Goal: Contribute content: Contribute content

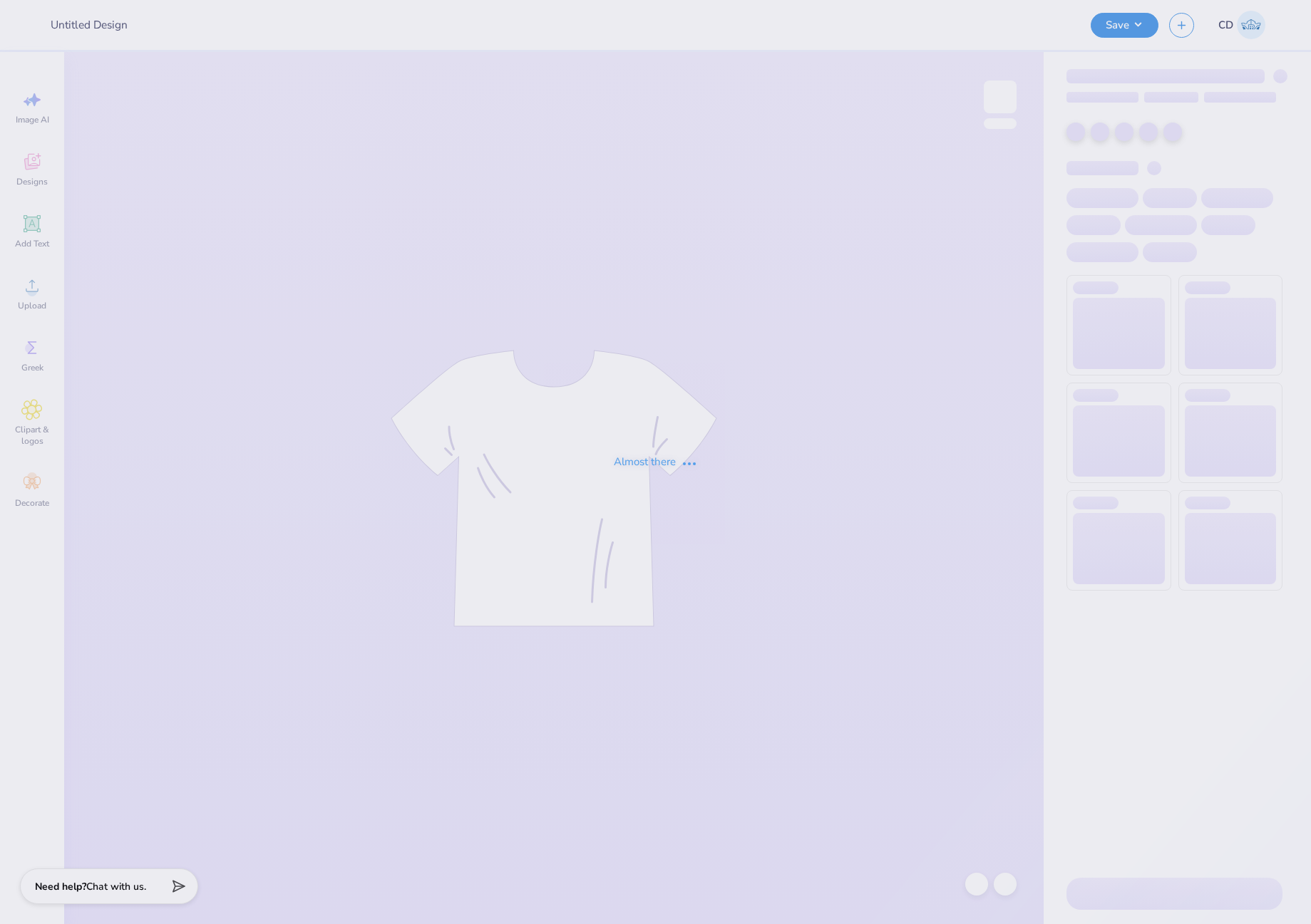
type input "SNU DADS 5"
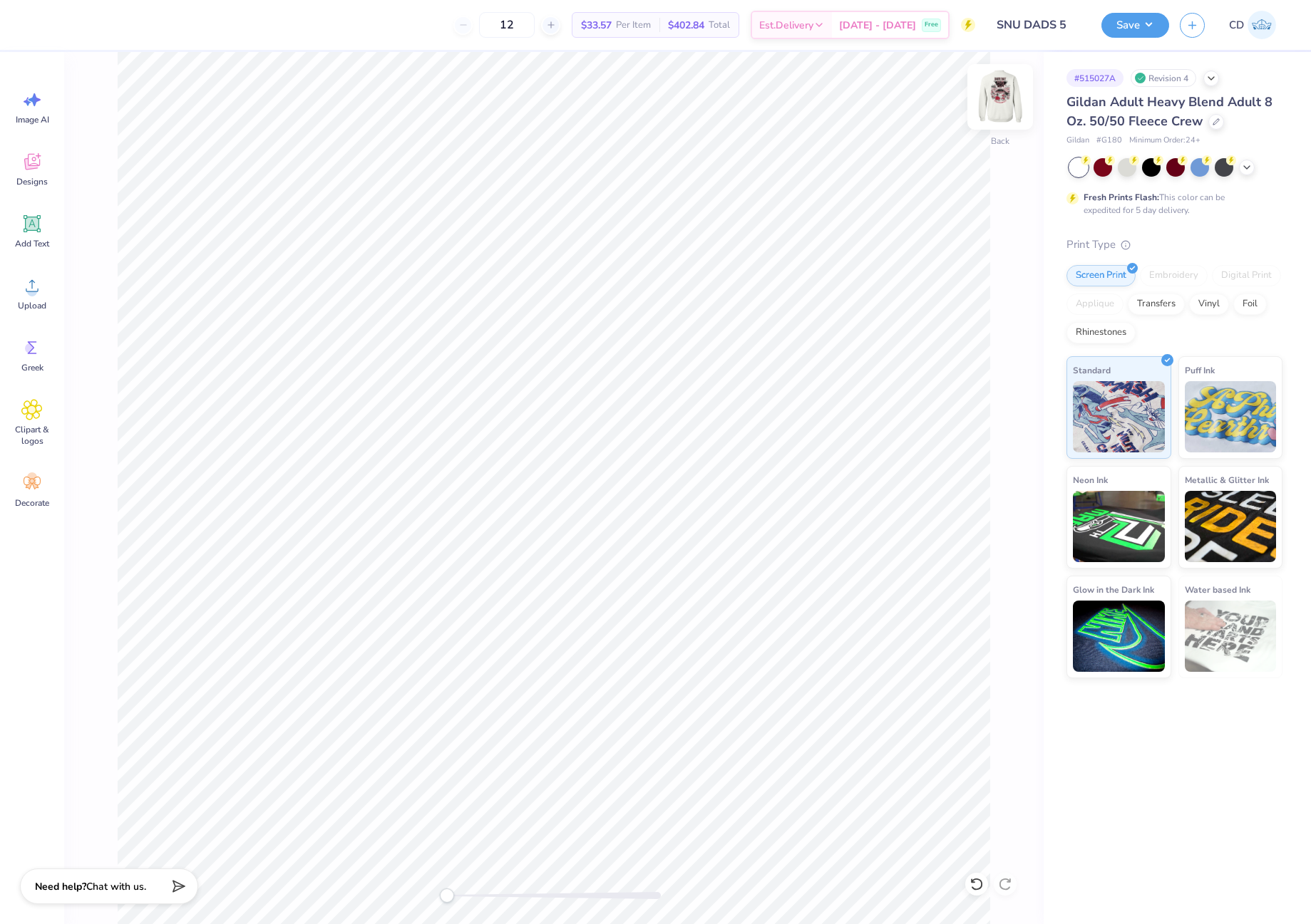
click at [999, 104] on img at bounding box center [1000, 96] width 57 height 57
click at [32, 302] on span "Upload" at bounding box center [32, 305] width 29 height 11
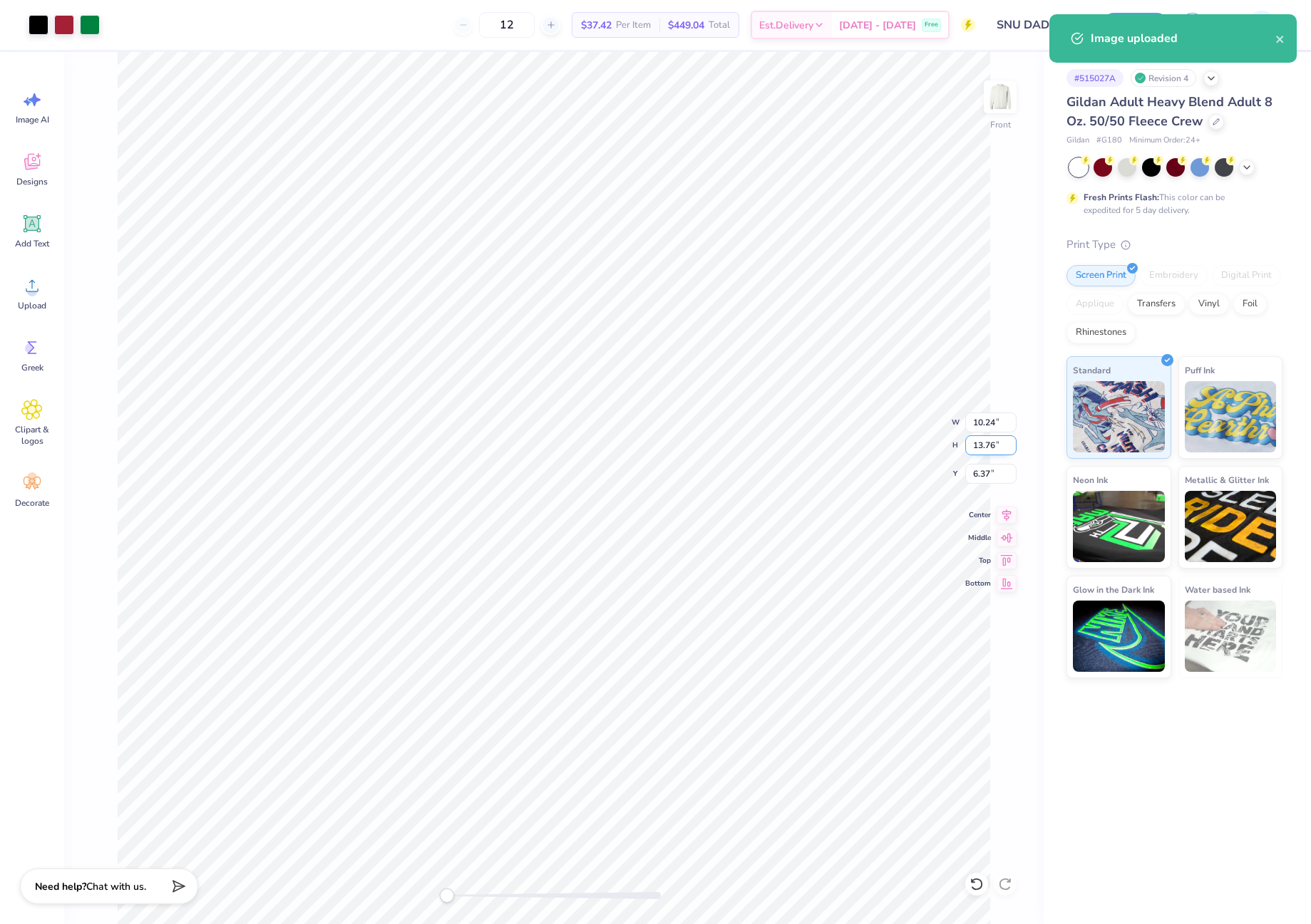
drag, startPoint x: 977, startPoint y: 447, endPoint x: 998, endPoint y: 449, distance: 21.1
click at [998, 449] on input "13.76" at bounding box center [991, 445] width 52 height 20
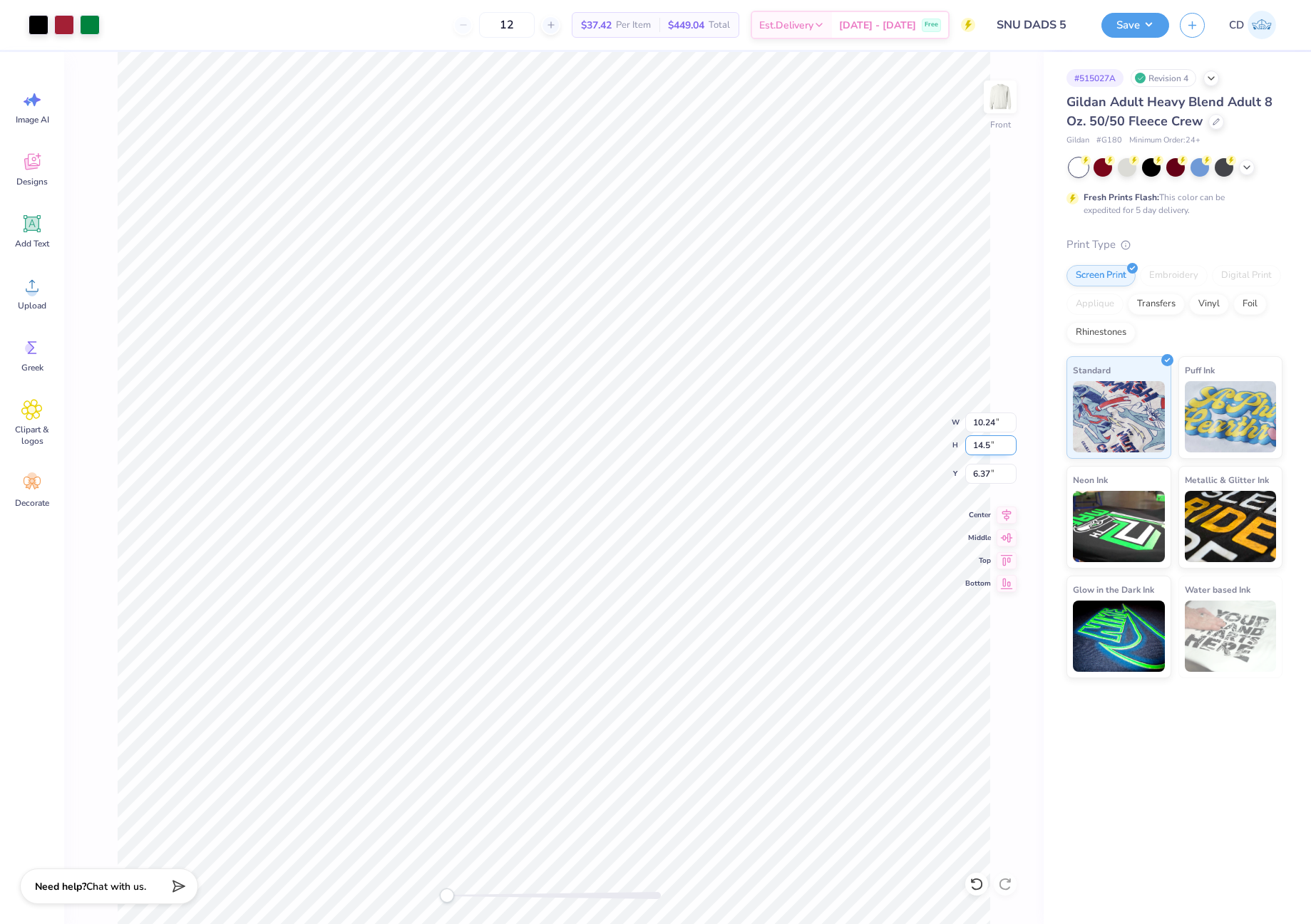
type input "14.5"
type input "10.79"
type input "14.50"
drag, startPoint x: 973, startPoint y: 473, endPoint x: 992, endPoint y: 475, distance: 19.1
click at [992, 475] on input "6.00" at bounding box center [991, 474] width 52 height 20
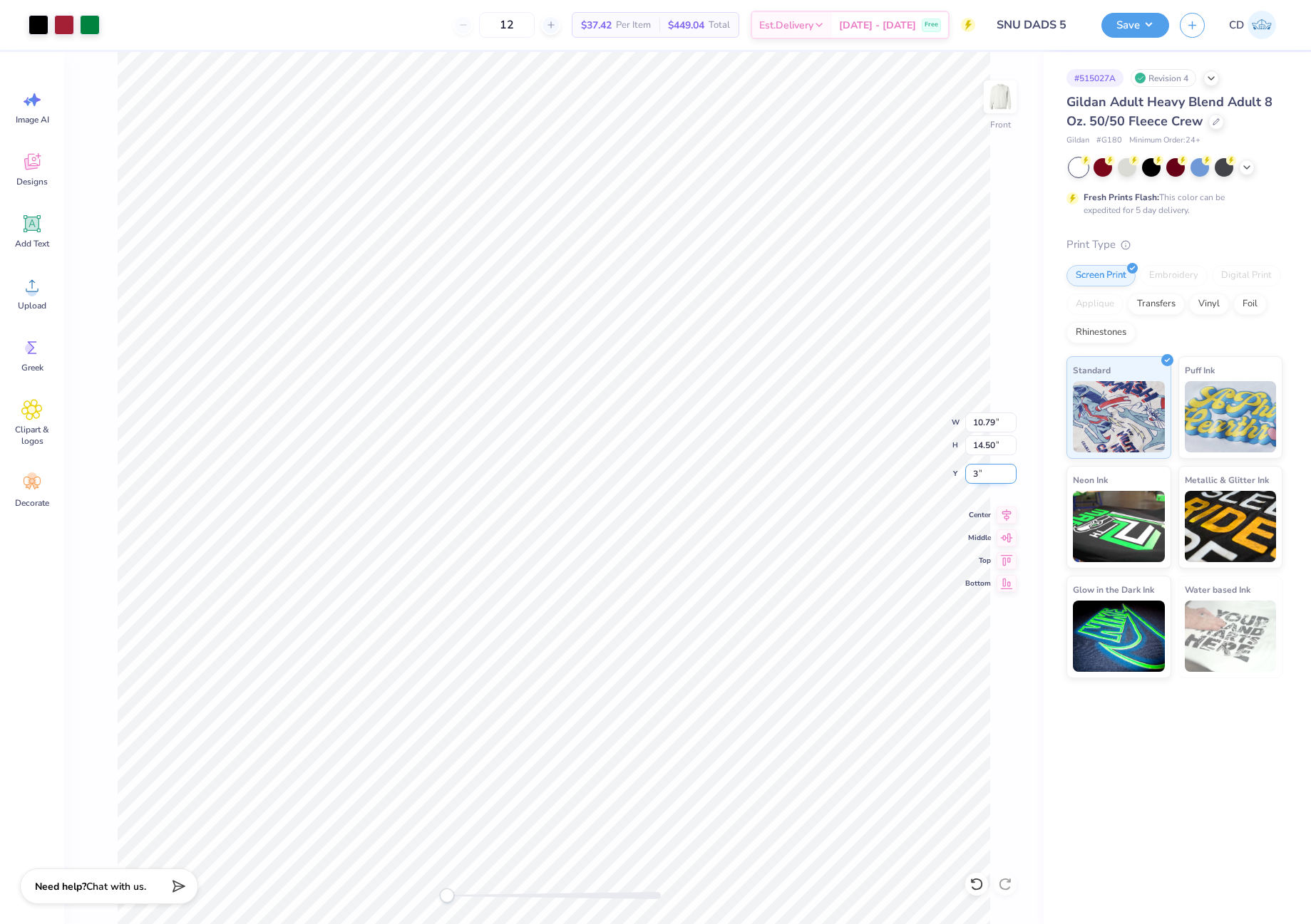
type input "3"
click at [1006, 512] on icon at bounding box center [1006, 513] width 9 height 12
click at [994, 105] on img at bounding box center [1000, 96] width 57 height 57
click at [41, 291] on icon at bounding box center [33, 286] width 22 height 22
drag, startPoint x: 974, startPoint y: 417, endPoint x: 997, endPoint y: 417, distance: 23.0
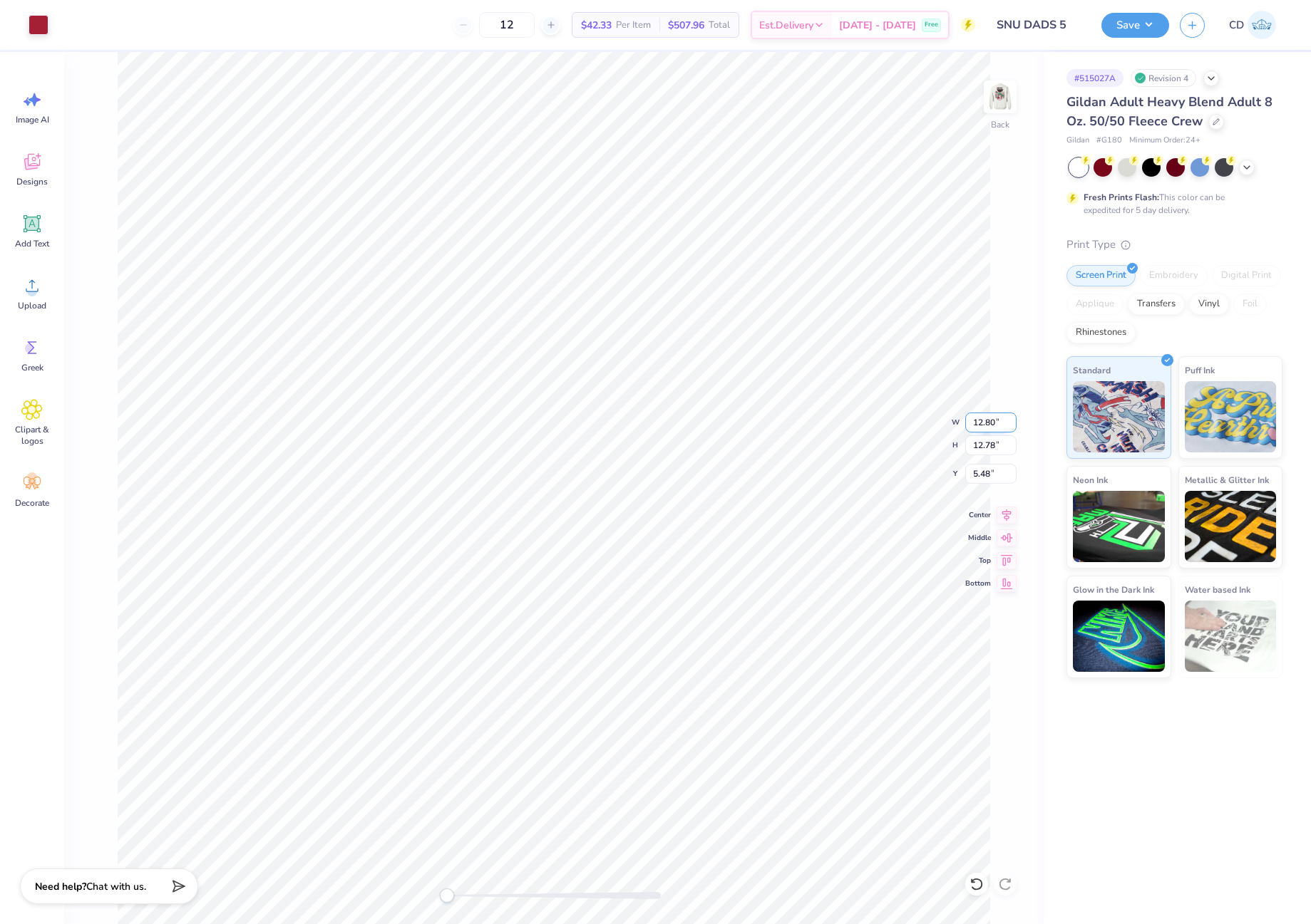
click at [997, 417] on input "12.80" at bounding box center [991, 422] width 52 height 20
type input "3.50"
type input "3.49"
type input "10.13"
click at [1141, 8] on div "Save CD" at bounding box center [1206, 25] width 210 height 50
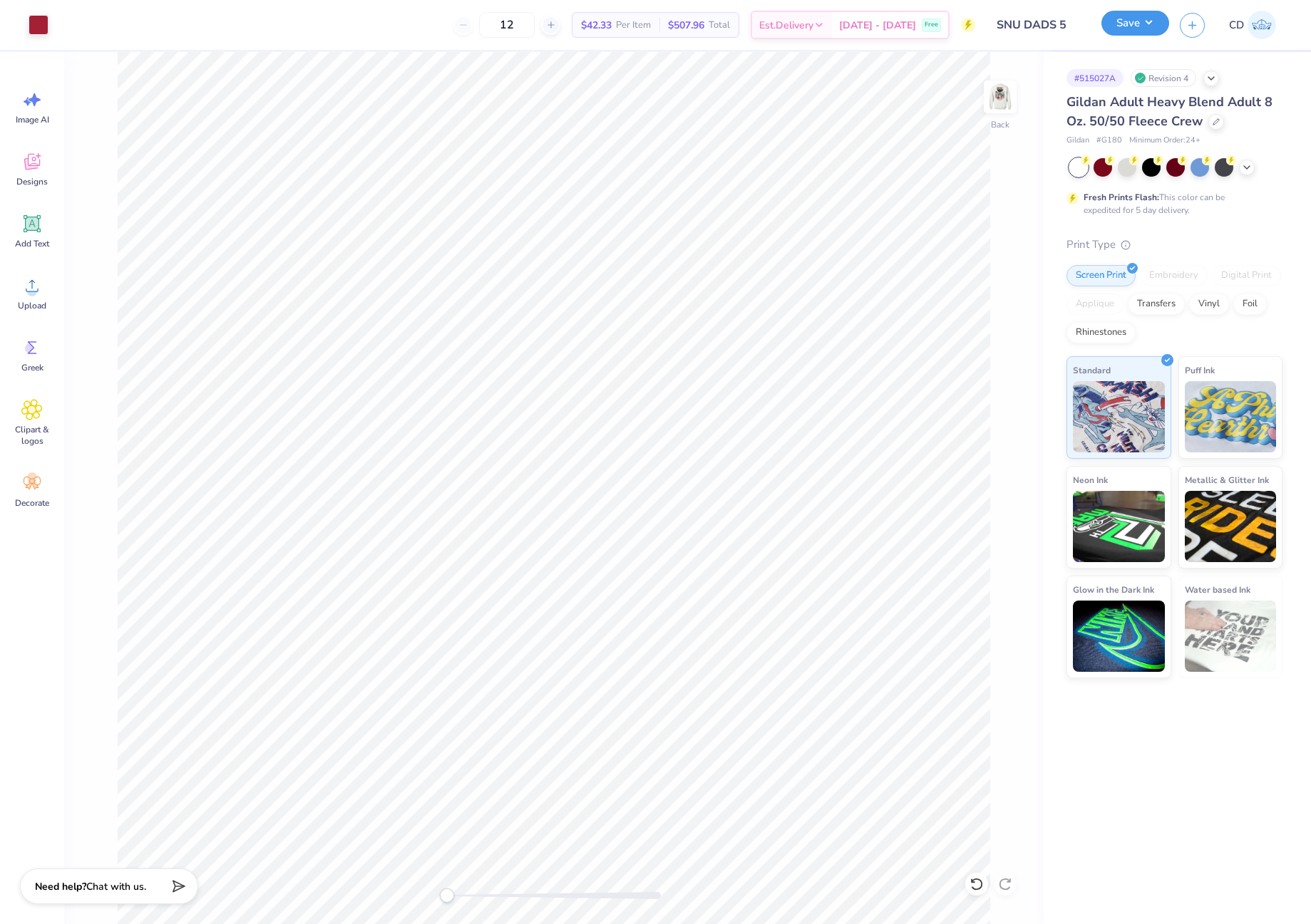
click at [1141, 20] on button "Save" at bounding box center [1135, 23] width 68 height 25
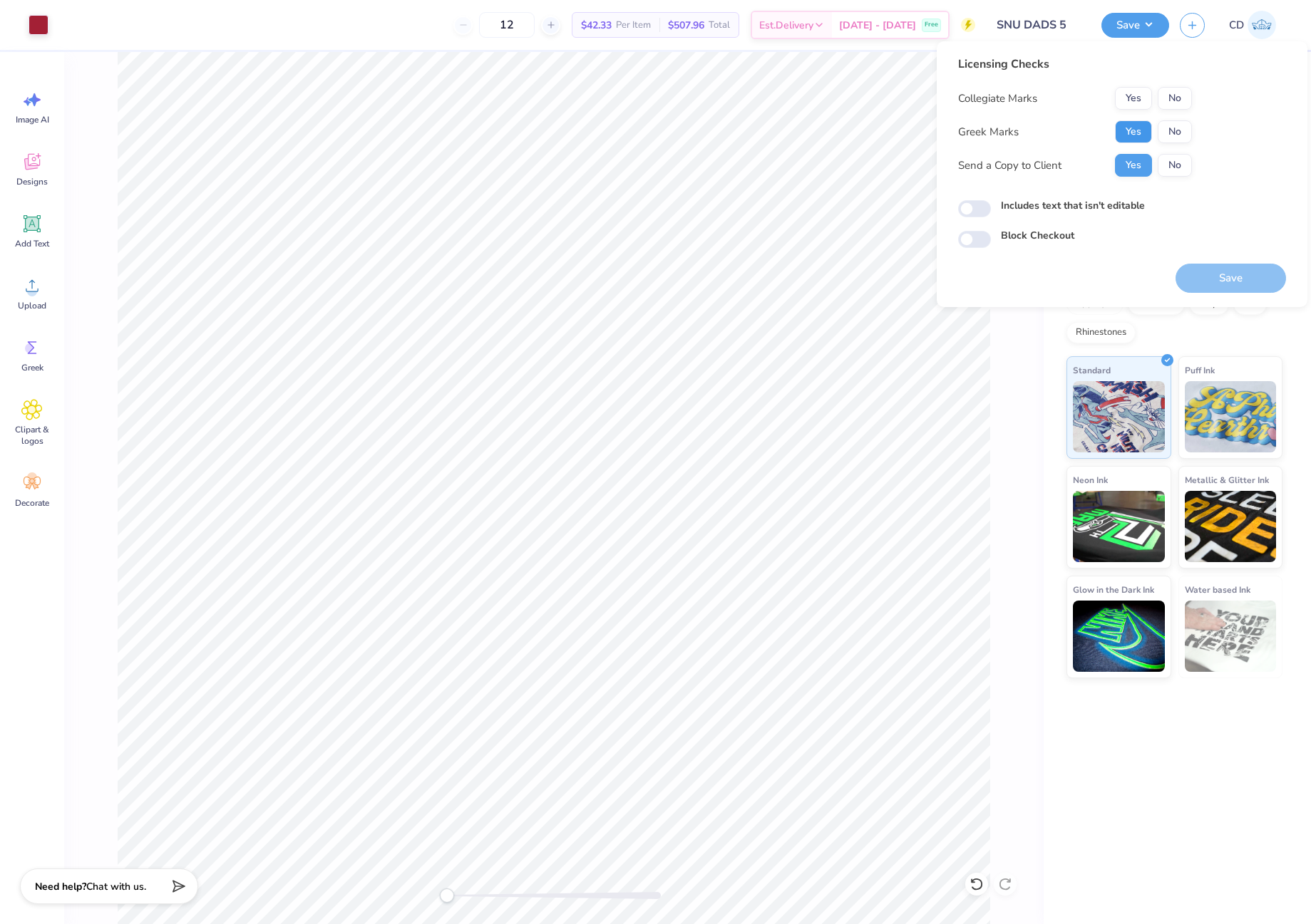
click at [1125, 126] on button "Yes" at bounding box center [1133, 131] width 37 height 23
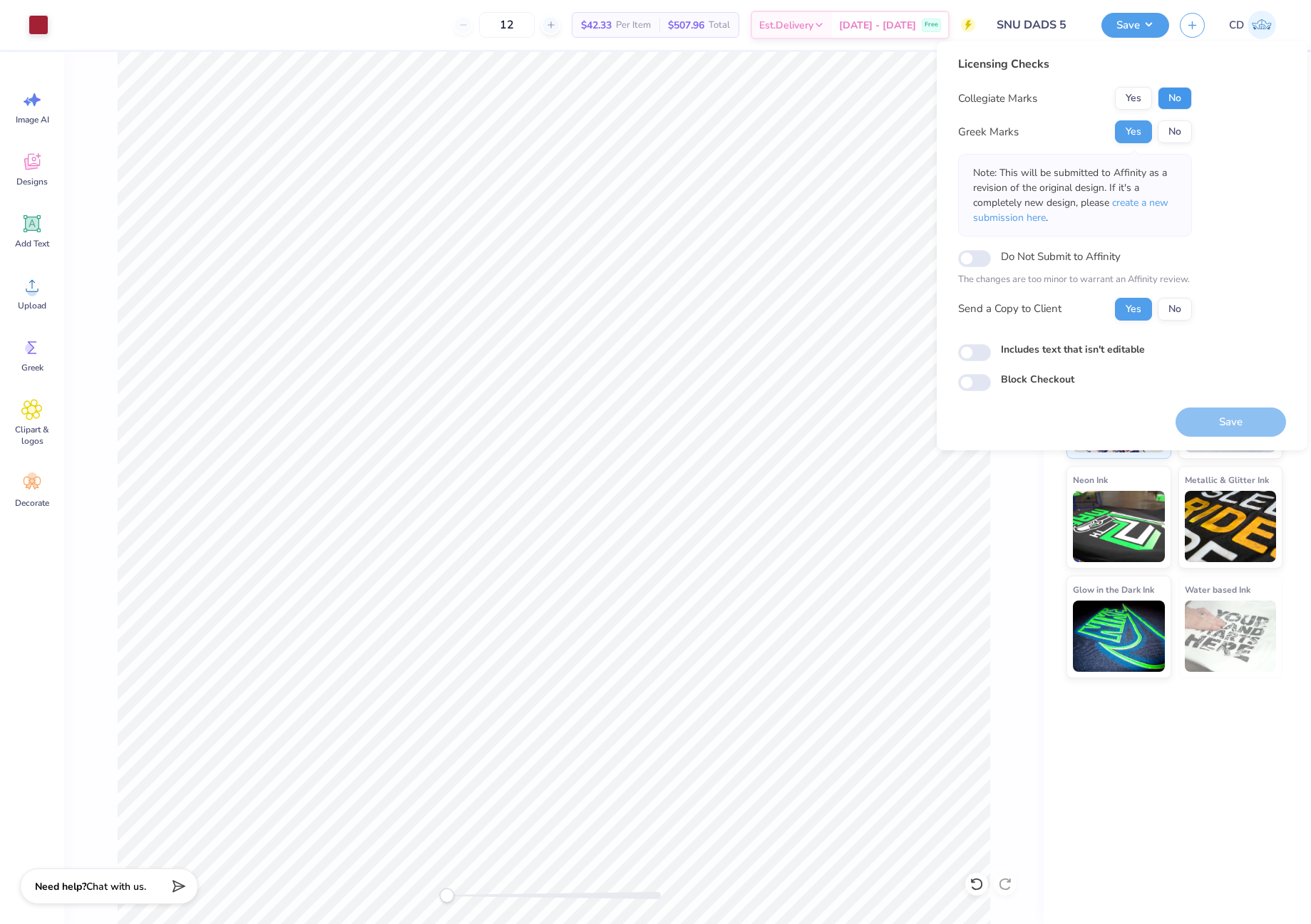
click at [1170, 97] on button "No" at bounding box center [1175, 97] width 34 height 23
click at [1133, 203] on span "create a new submission here" at bounding box center [1070, 210] width 196 height 29
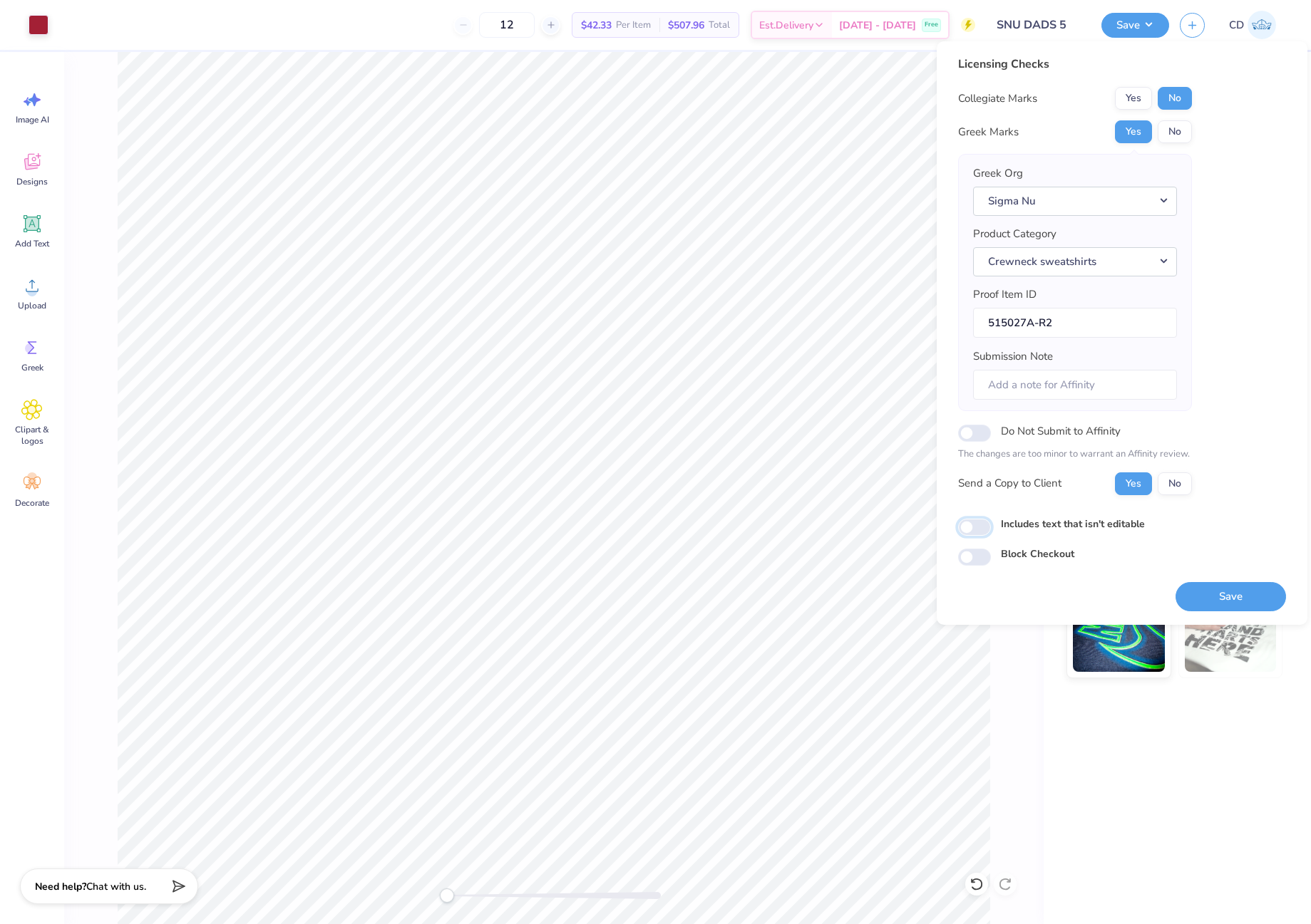
click at [965, 533] on input "Includes text that isn't editable" at bounding box center [974, 527] width 33 height 17
checkbox input "true"
click at [1238, 597] on button "Save" at bounding box center [1230, 596] width 110 height 29
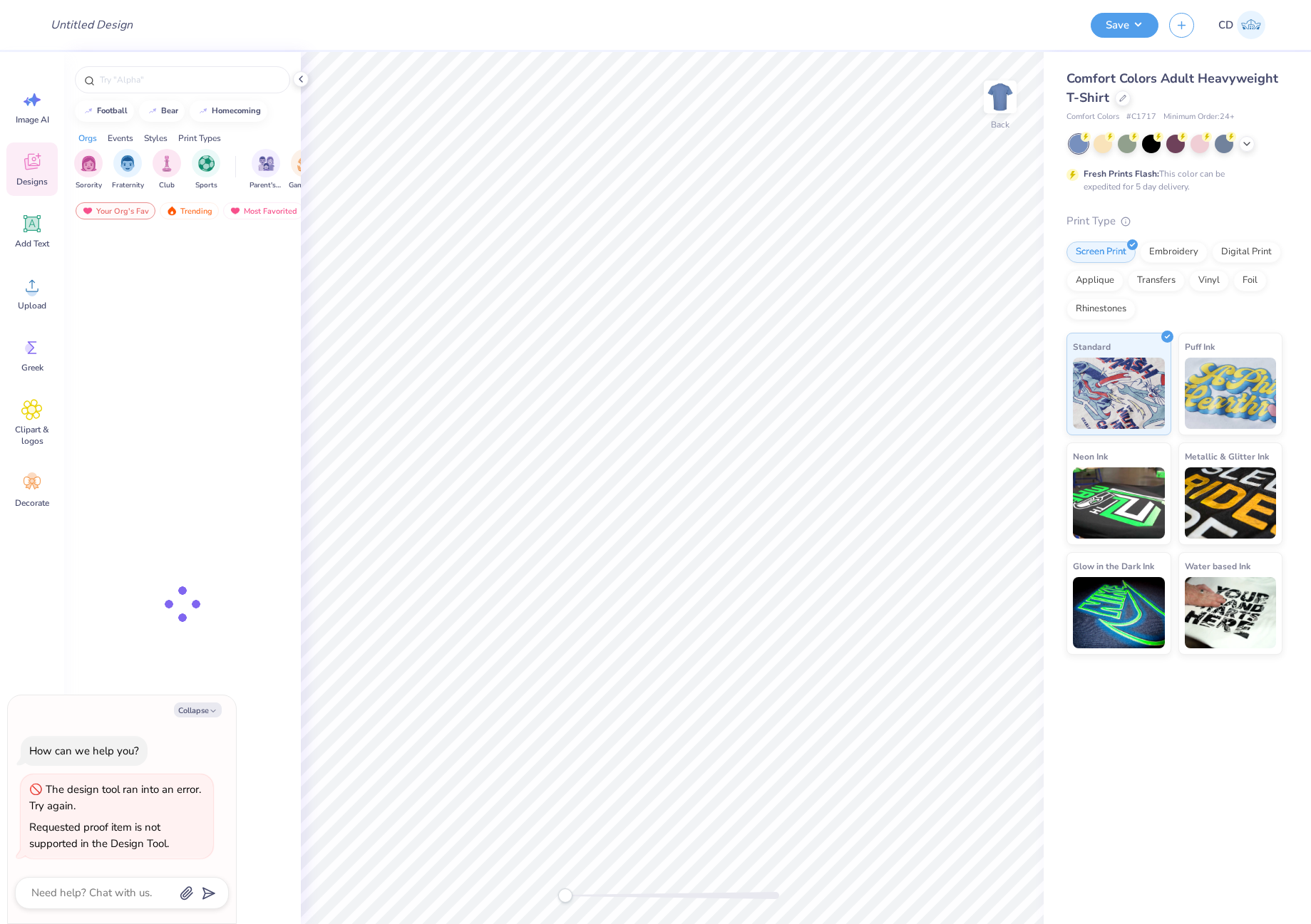
type textarea "x"
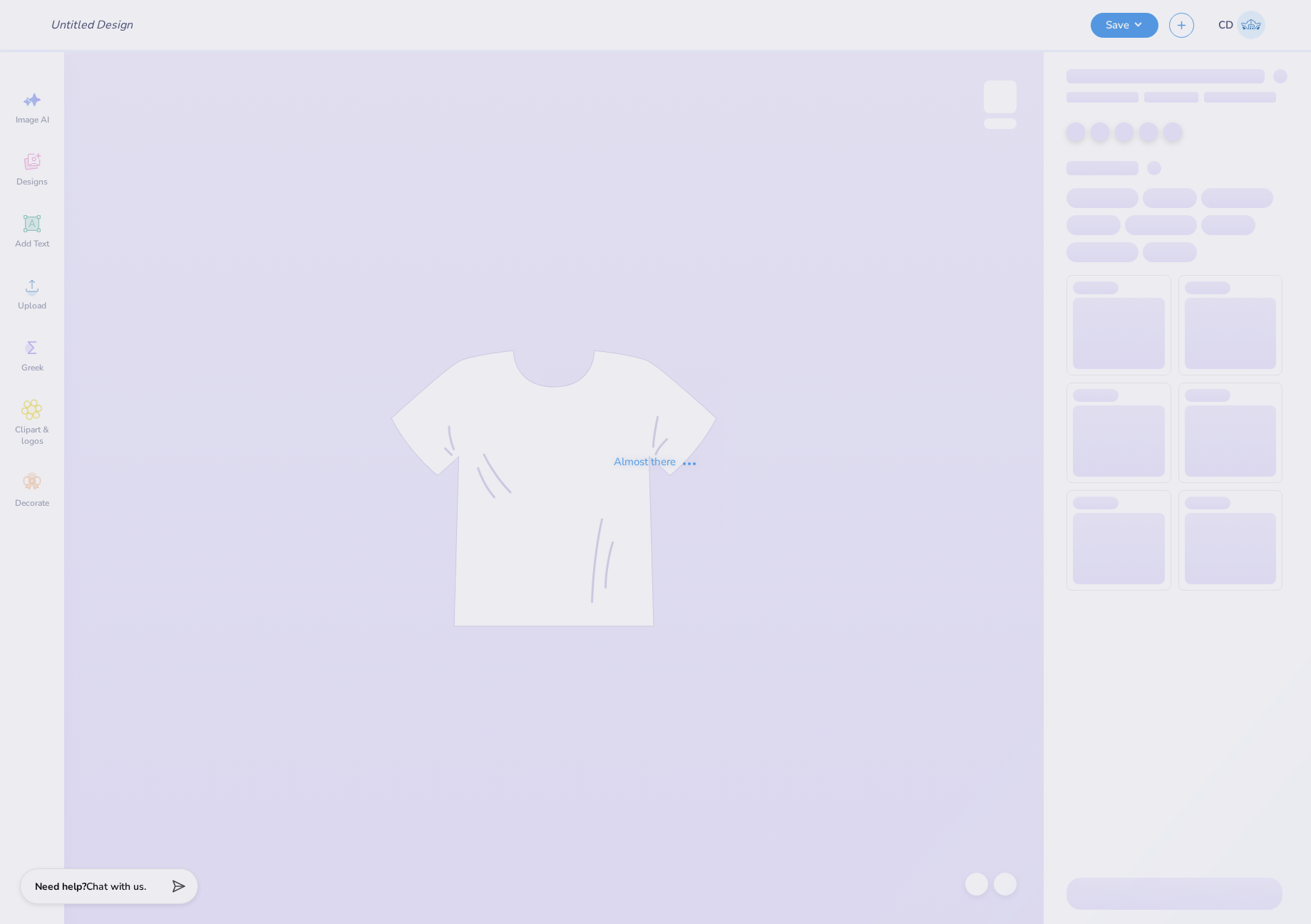
type input "logos"
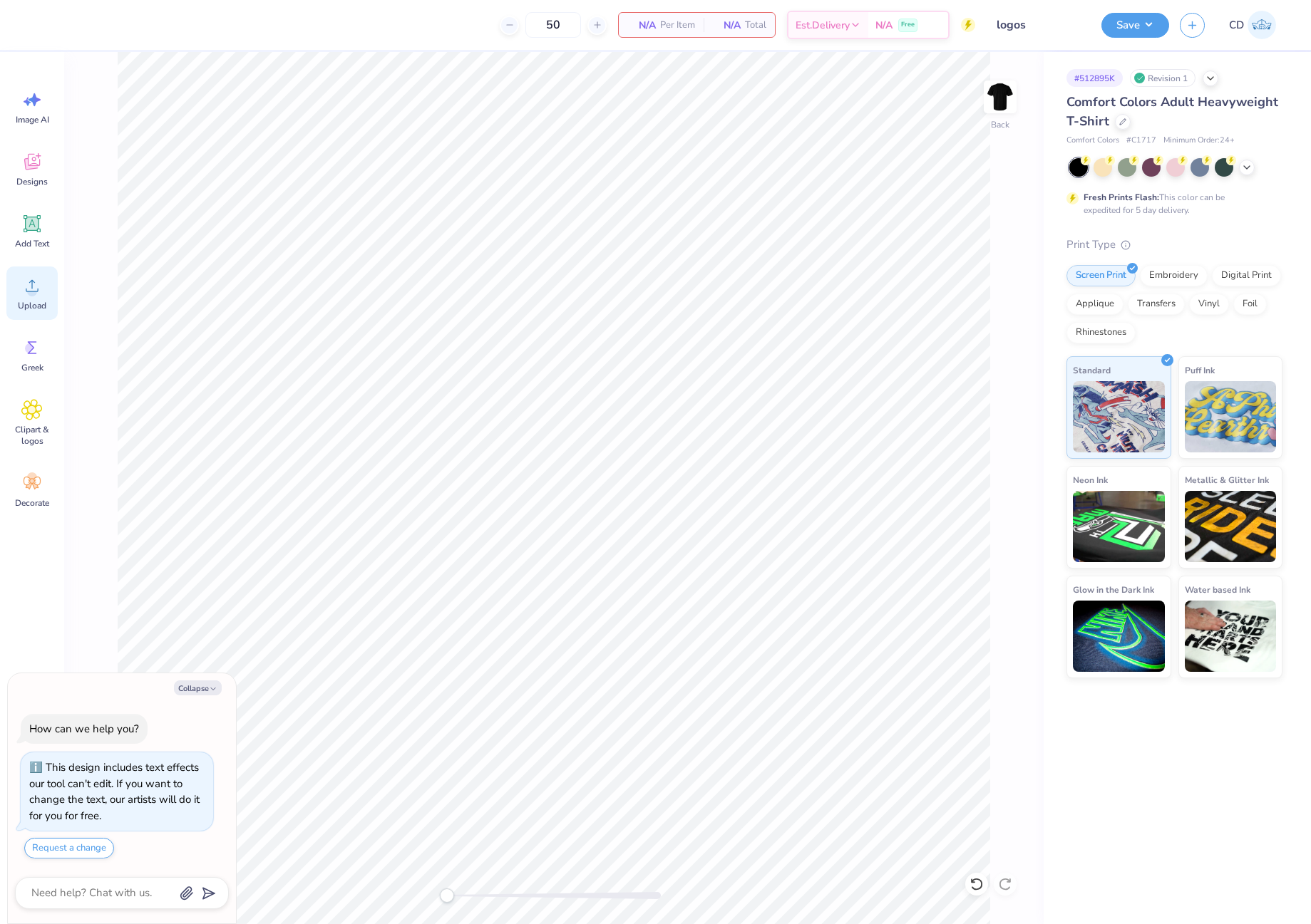
click at [25, 291] on icon at bounding box center [33, 286] width 22 height 22
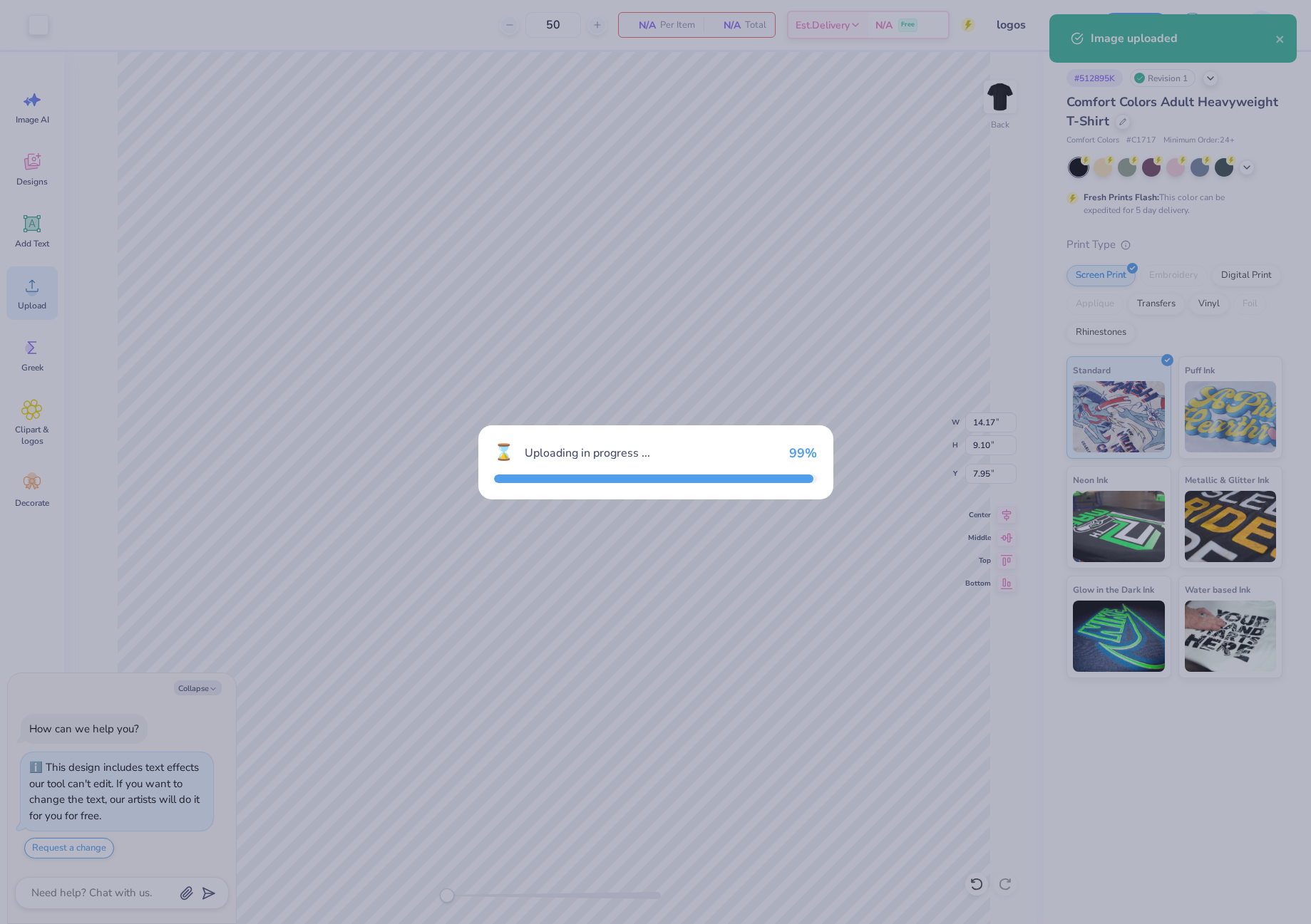
type textarea "x"
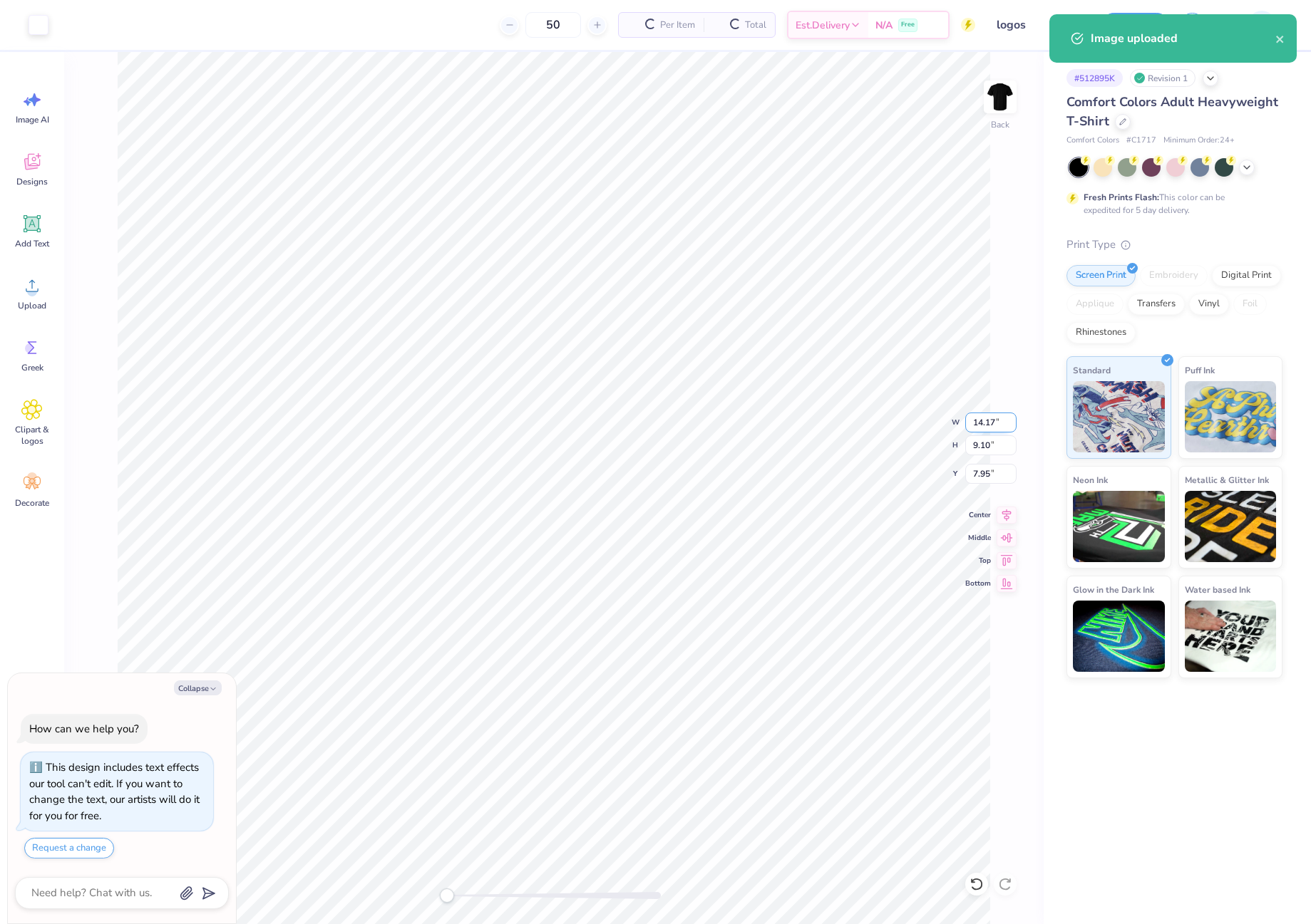
click at [997, 429] on input "14.17" at bounding box center [991, 422] width 52 height 20
type input "1"
type textarea "x"
type input "12.5"
type textarea "x"
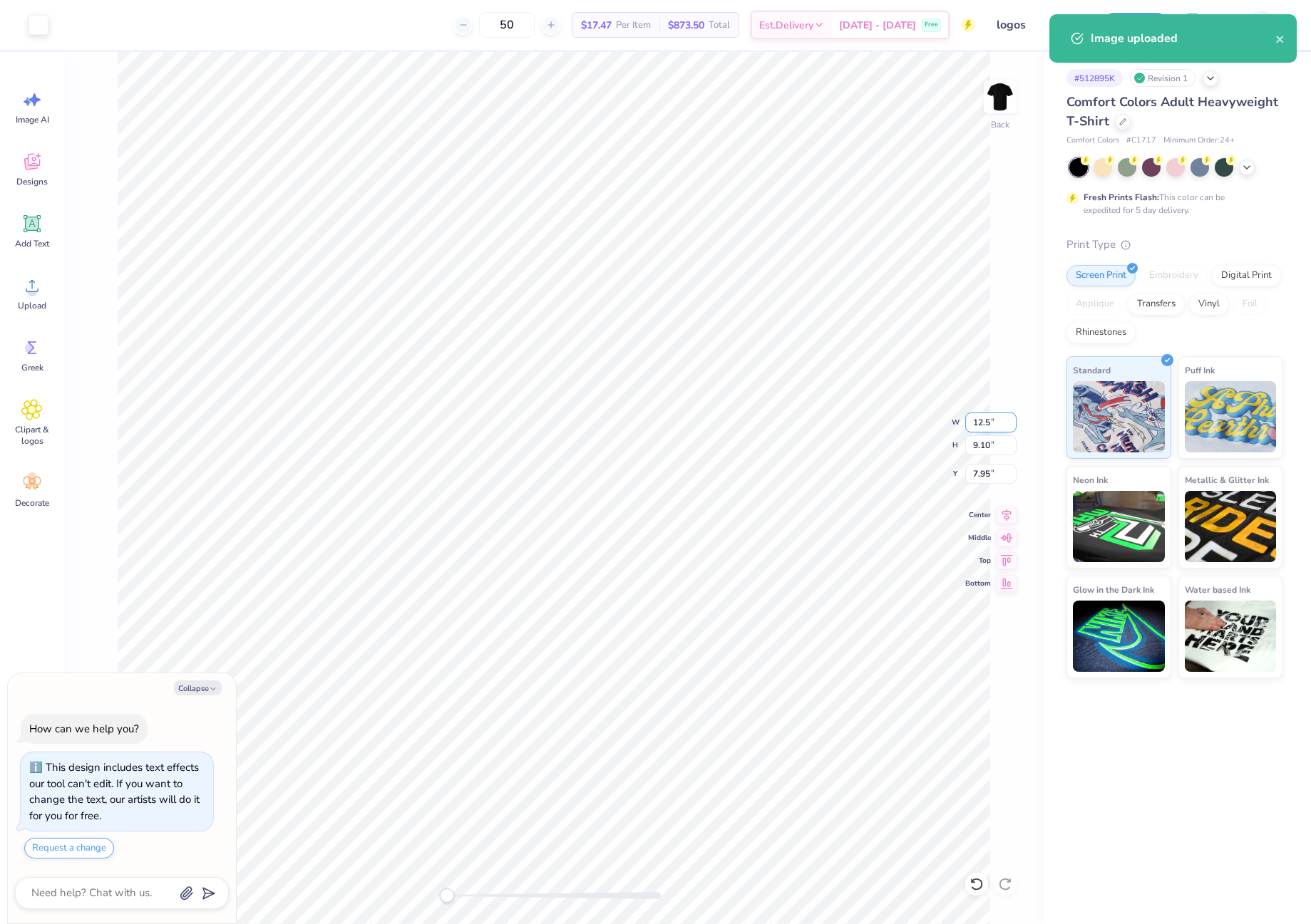
type input "12.50"
type input "8.03"
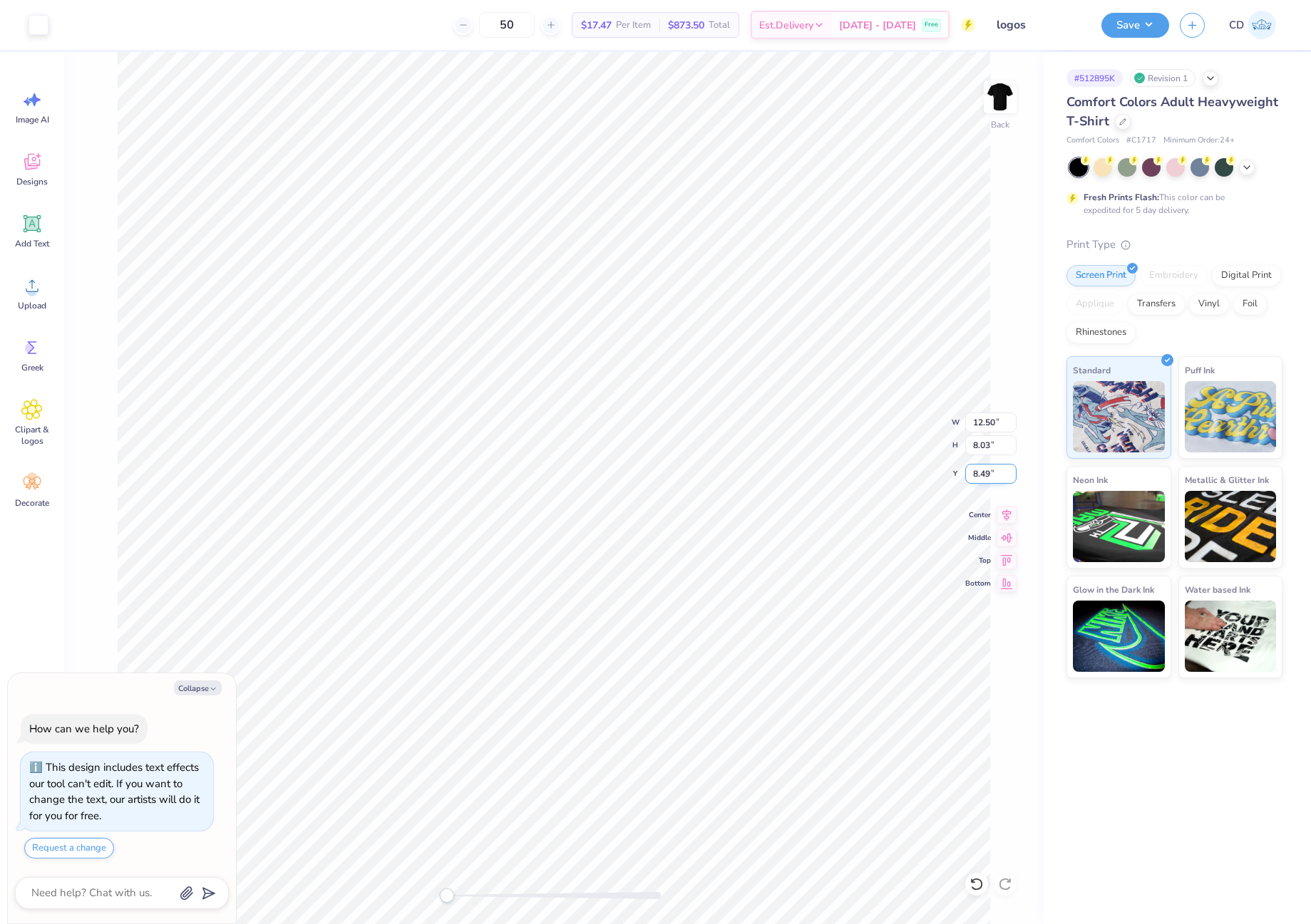
drag, startPoint x: 973, startPoint y: 473, endPoint x: 992, endPoint y: 474, distance: 19.0
click at [992, 474] on input "8.49" at bounding box center [991, 474] width 52 height 20
type input "3"
click at [1127, 21] on button "Save" at bounding box center [1135, 23] width 68 height 25
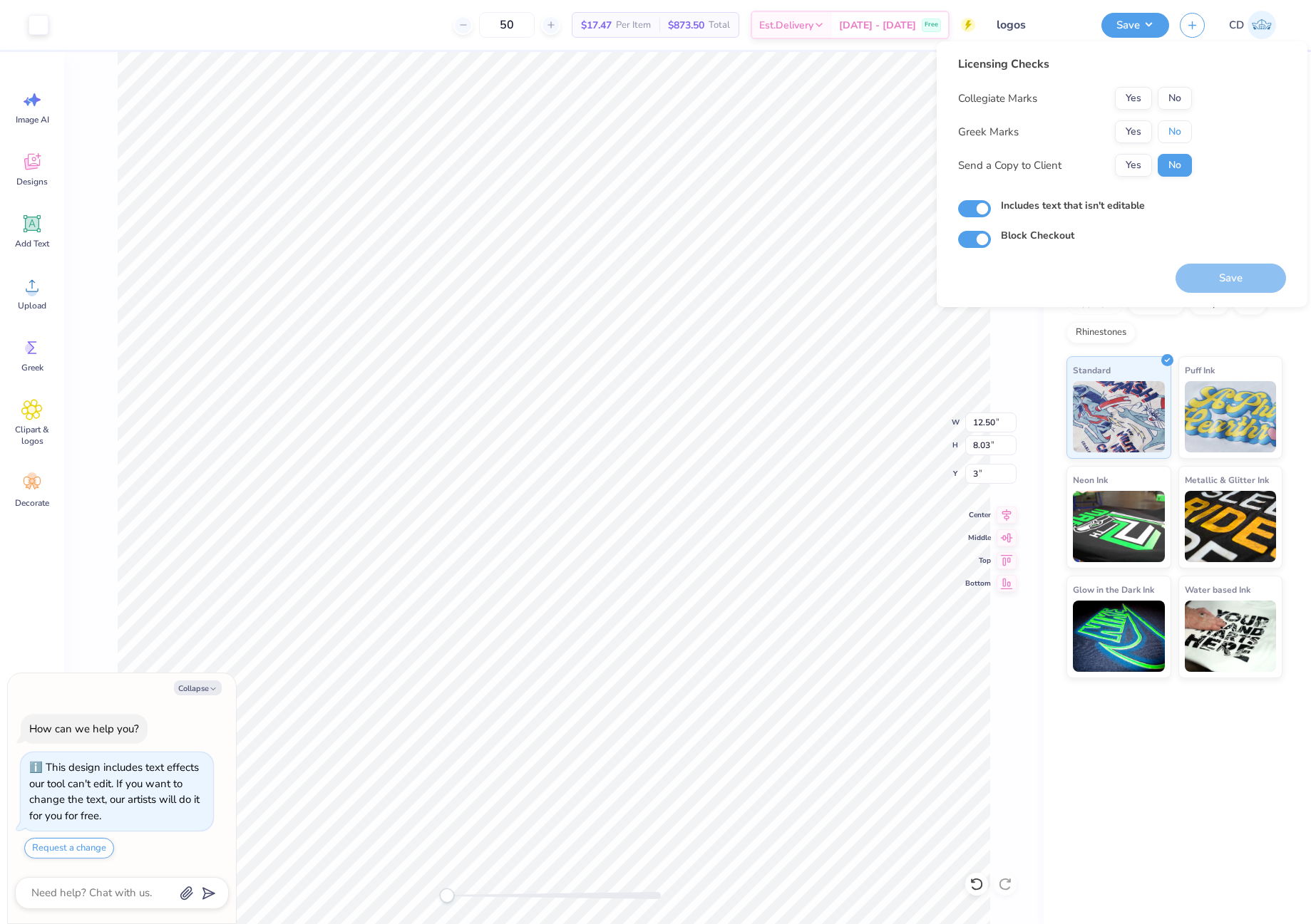
drag, startPoint x: 1161, startPoint y: 127, endPoint x: 1167, endPoint y: 114, distance: 14.3
click at [1161, 127] on button "No" at bounding box center [1175, 131] width 34 height 23
drag, startPoint x: 1233, startPoint y: 277, endPoint x: 1273, endPoint y: 260, distance: 43.5
click at [1233, 277] on button "Save" at bounding box center [1230, 277] width 110 height 29
type textarea "x"
